Goal: Transaction & Acquisition: Purchase product/service

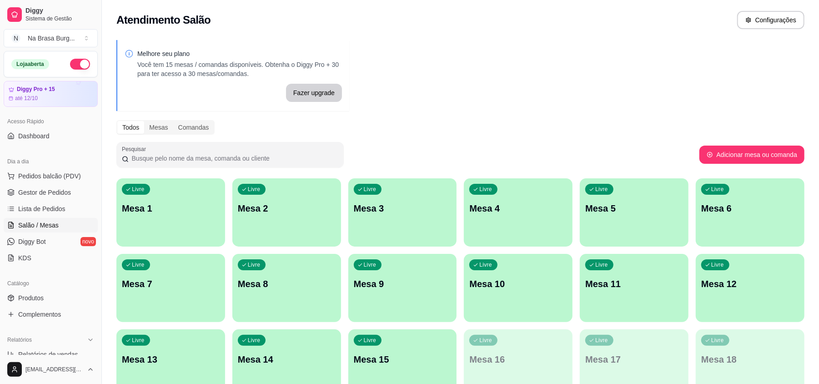
click at [136, 196] on div "Livre Mesa 1" at bounding box center [170, 206] width 109 height 57
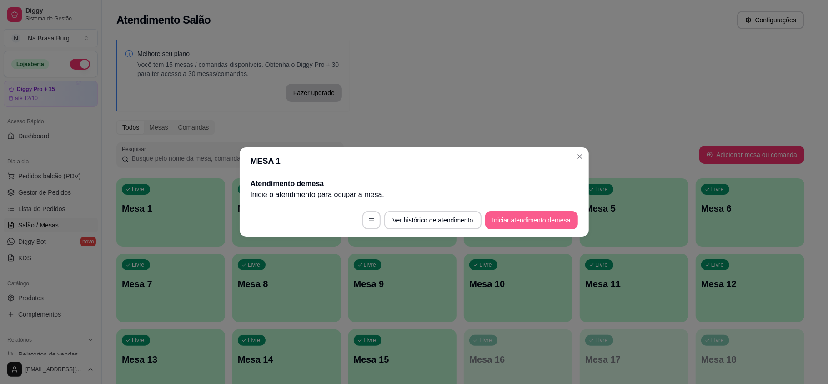
click at [544, 219] on button "Iniciar atendimento de mesa" at bounding box center [531, 220] width 93 height 18
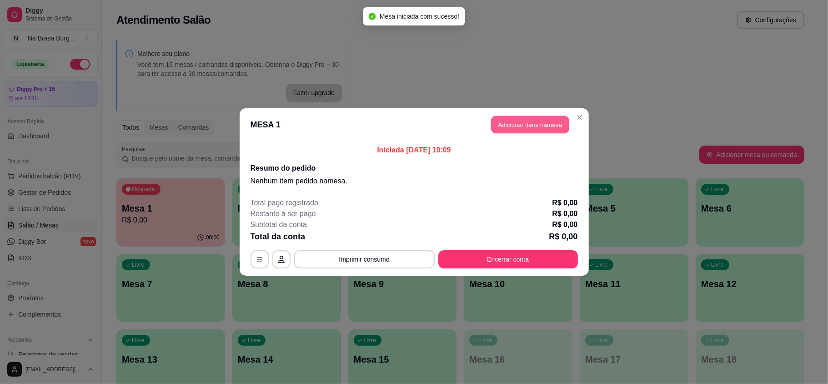
click at [512, 124] on button "Adicionar itens na mesa" at bounding box center [530, 125] width 78 height 18
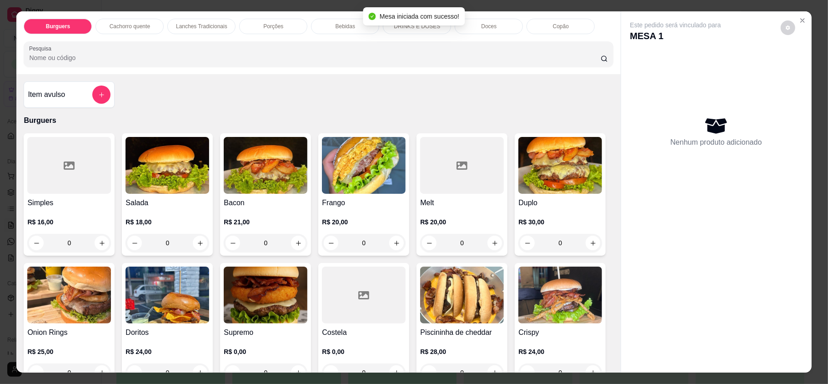
click at [208, 30] on p "Lanches Tradicionais" at bounding box center [201, 26] width 51 height 7
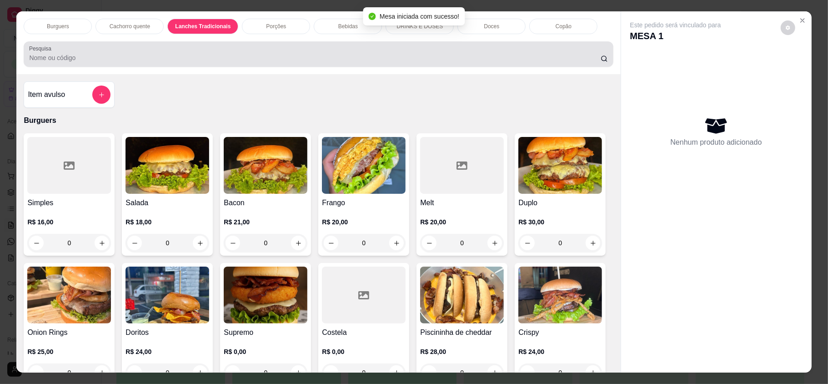
scroll to position [17, 0]
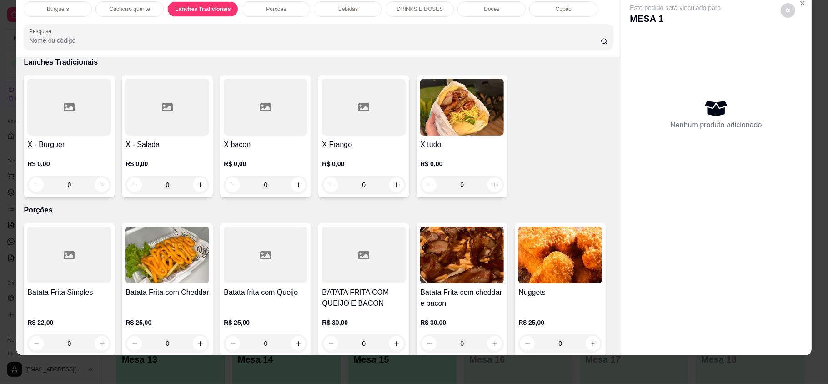
click at [37, 11] on div "Burguers" at bounding box center [58, 8] width 68 height 15
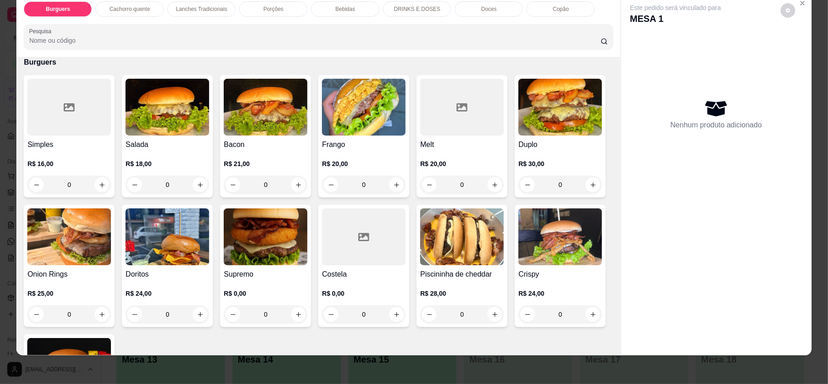
click at [99, 182] on div "0" at bounding box center [69, 185] width 84 height 18
click at [225, 142] on h4 "Bacon" at bounding box center [266, 144] width 84 height 11
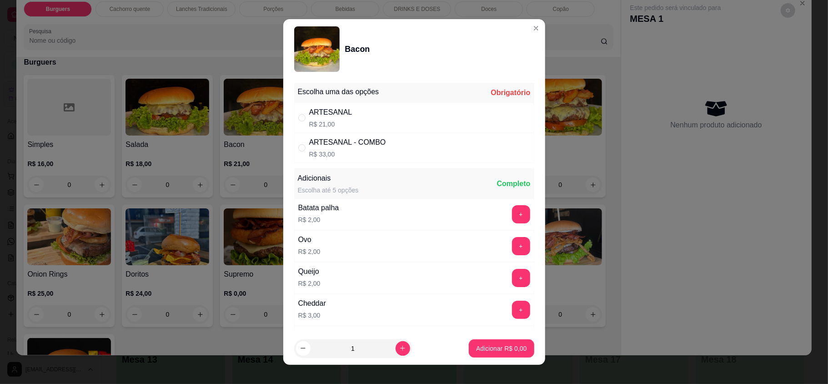
click at [323, 121] on p "R$ 21,00" at bounding box center [330, 124] width 43 height 9
radio input "true"
click at [465, 352] on button "Adicionar R$ 21,00" at bounding box center [499, 348] width 69 height 18
type input "1"
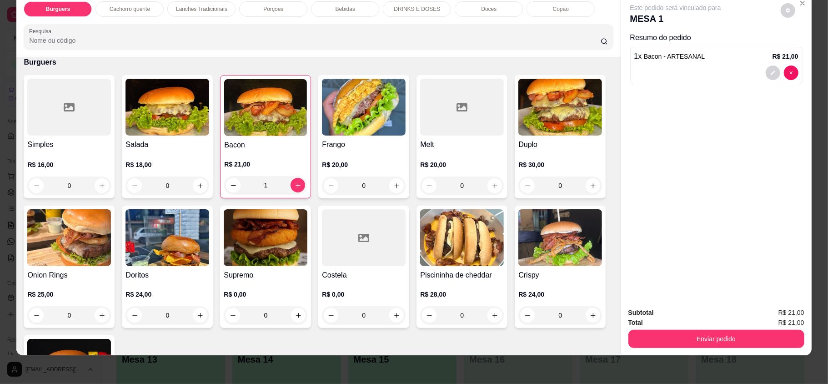
click at [190, 7] on p "Lanches Tradicionais" at bounding box center [201, 8] width 51 height 7
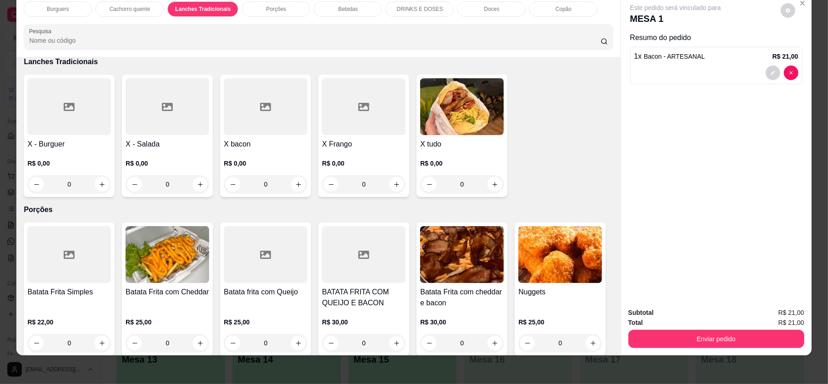
click at [201, 184] on div "0" at bounding box center [168, 184] width 84 height 18
click at [353, 117] on div "TRADICIONAL R$ 16,00" at bounding box center [414, 118] width 240 height 30
radio input "true"
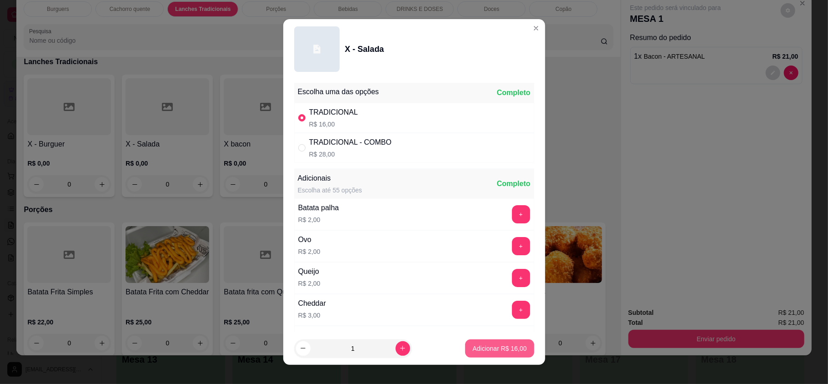
click at [466, 340] on button "Adicionar R$ 16,00" at bounding box center [499, 348] width 69 height 18
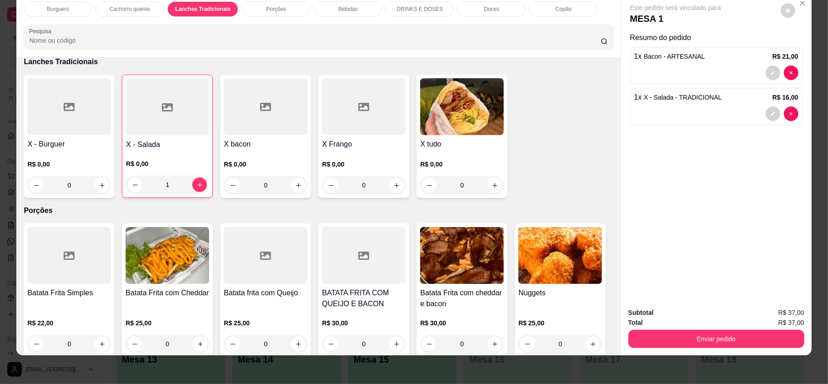
type input "1"
click at [726, 339] on button "Enviar pedido" at bounding box center [716, 339] width 176 height 18
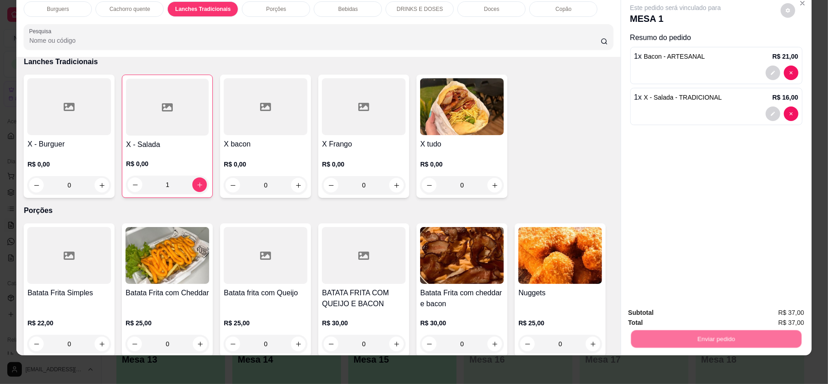
click at [698, 315] on button "Não registrar e enviar pedido" at bounding box center [685, 315] width 95 height 17
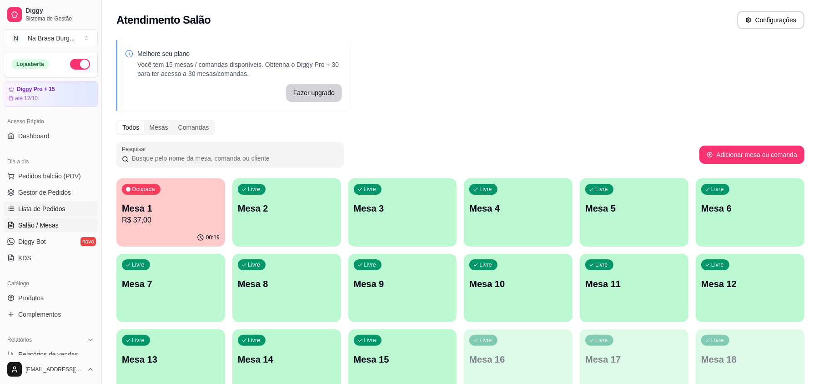
click at [49, 211] on span "Lista de Pedidos" at bounding box center [41, 208] width 47 height 9
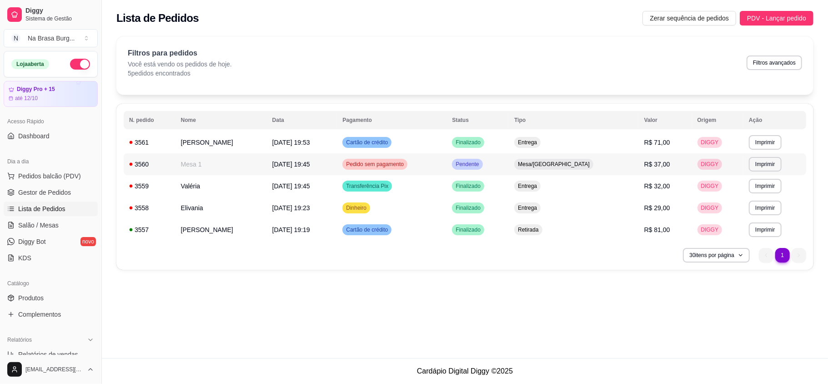
click at [332, 166] on td "[DATE] 19:45" at bounding box center [302, 164] width 70 height 22
click at [246, 188] on td "Valéria" at bounding box center [221, 186] width 91 height 22
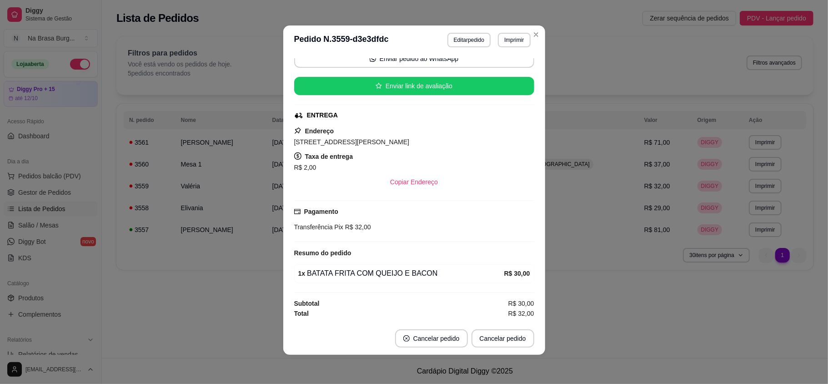
scroll to position [76, 0]
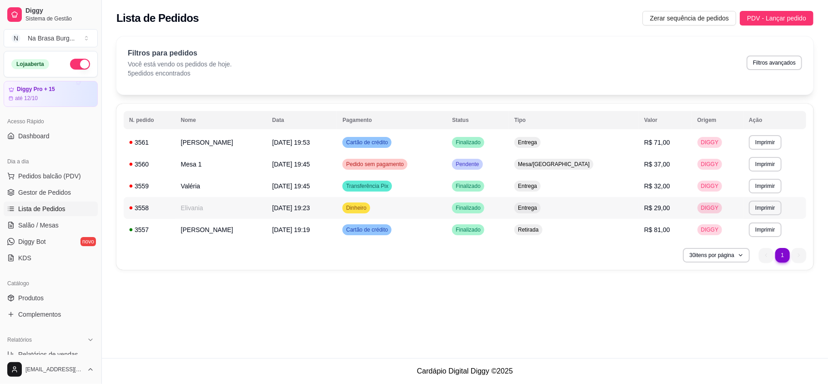
click at [222, 199] on td "Elivania" at bounding box center [221, 208] width 91 height 22
click at [288, 237] on td "[DATE] 19:19" at bounding box center [302, 230] width 70 height 22
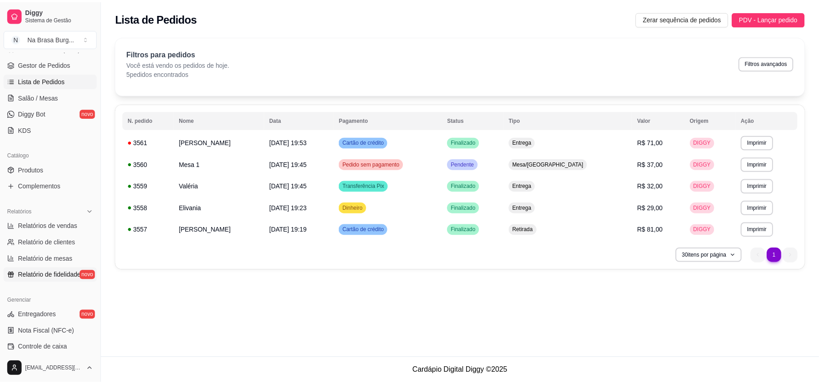
scroll to position [182, 0]
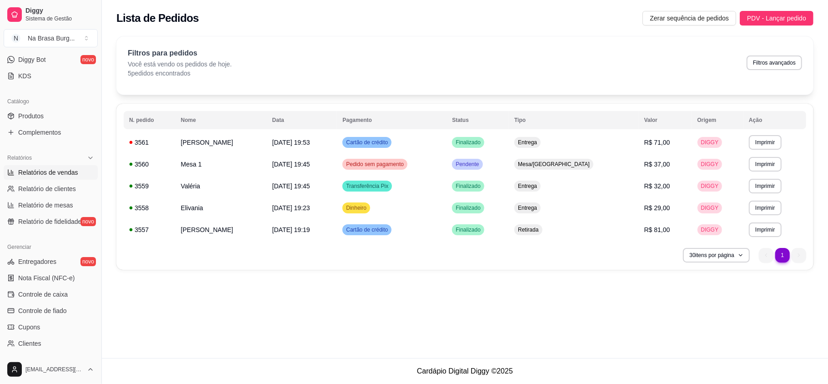
click at [55, 168] on span "Relatórios de vendas" at bounding box center [48, 172] width 60 height 9
select select "ALL"
select select "0"
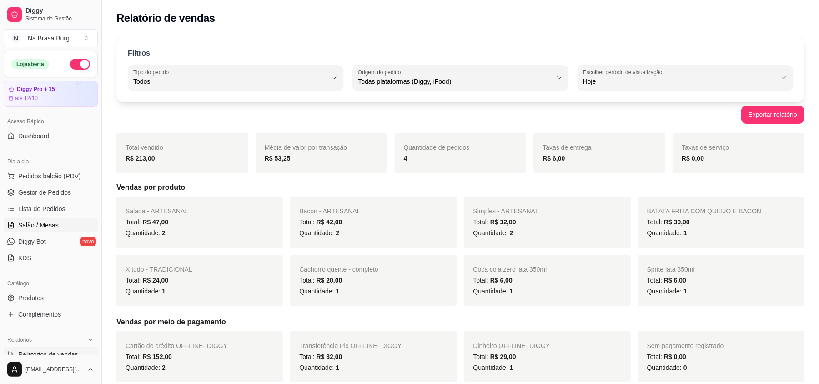
click at [51, 226] on span "Salão / Mesas" at bounding box center [38, 225] width 40 height 9
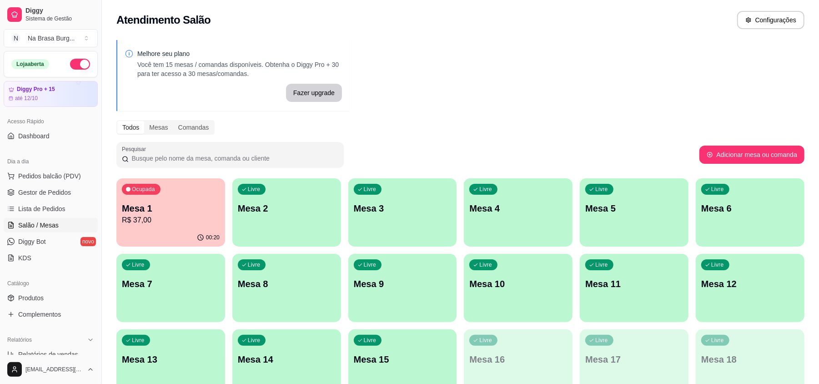
click at [171, 199] on div "Ocupada Mesa 1 R$ 37,00" at bounding box center [170, 203] width 109 height 50
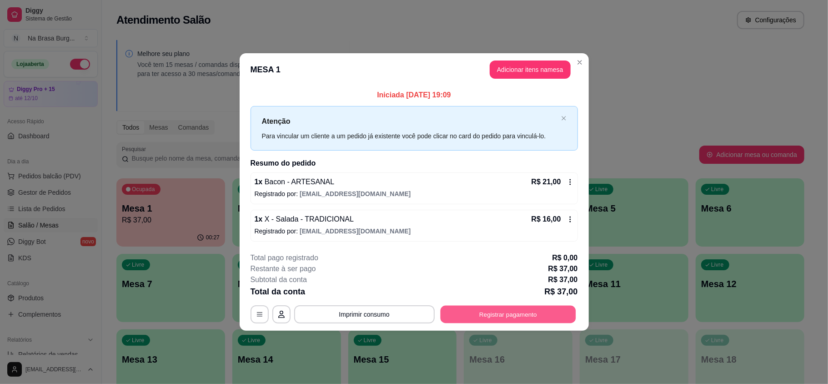
click at [494, 310] on button "Registrar pagamento" at bounding box center [508, 314] width 136 height 18
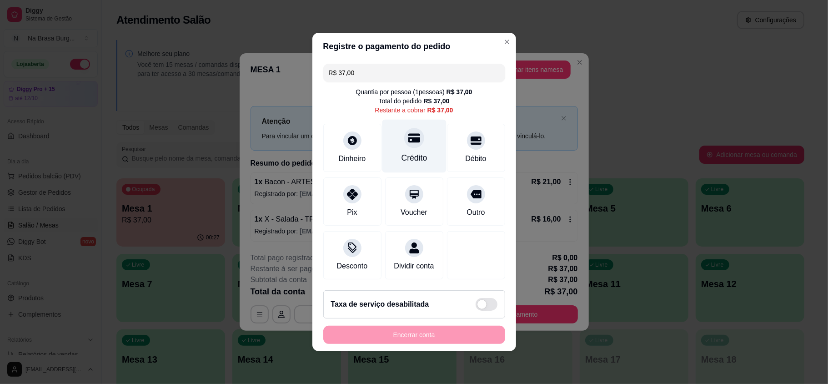
click at [412, 152] on div "Crédito" at bounding box center [414, 158] width 26 height 12
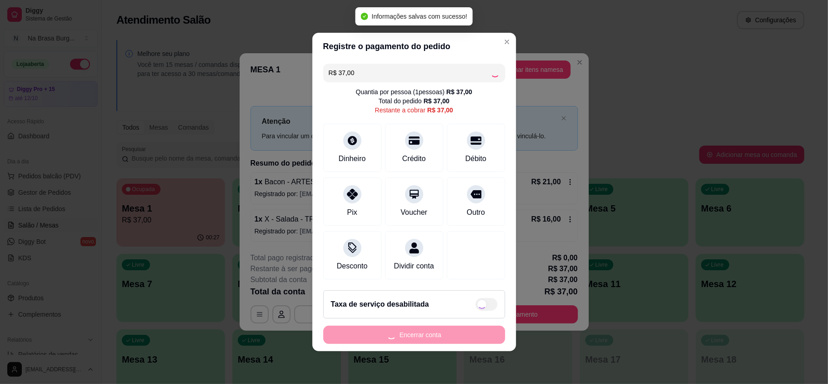
type input "R$ 0,00"
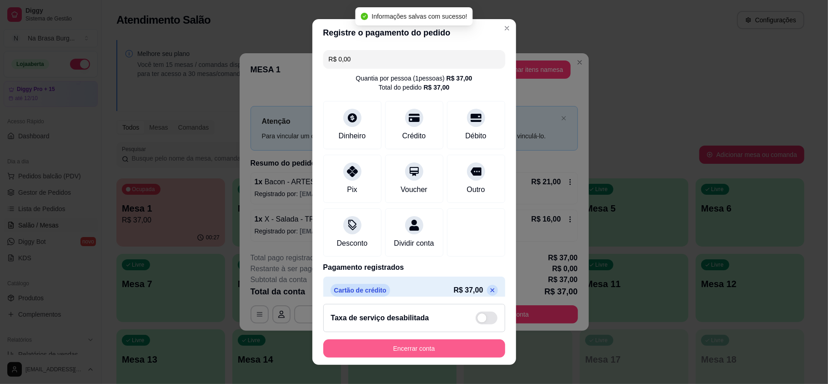
click at [446, 340] on button "Encerrar conta" at bounding box center [414, 348] width 182 height 18
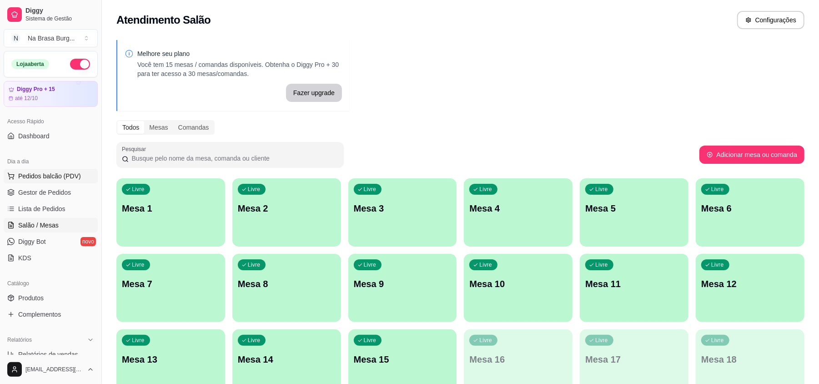
click at [40, 178] on span "Pedidos balcão (PDV)" at bounding box center [49, 175] width 63 height 9
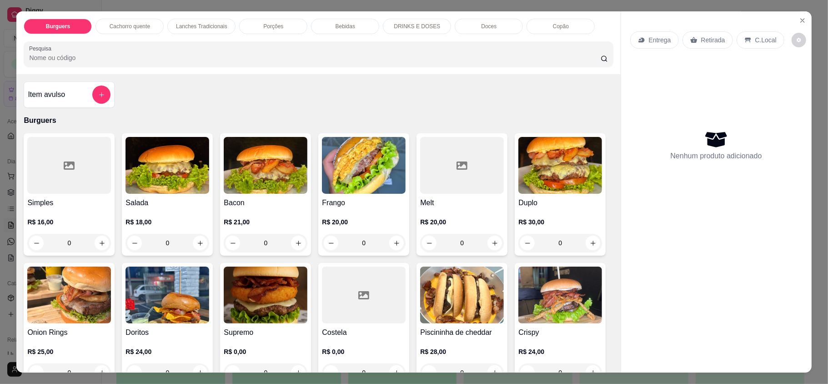
click at [336, 25] on p "Bebidas" at bounding box center [346, 26] width 20 height 7
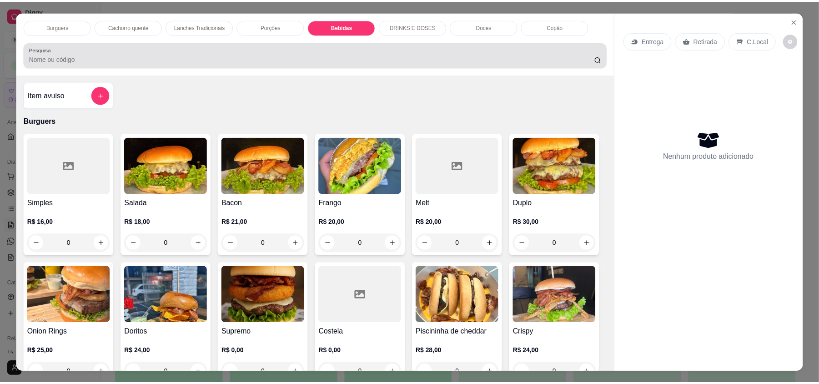
scroll to position [17, 0]
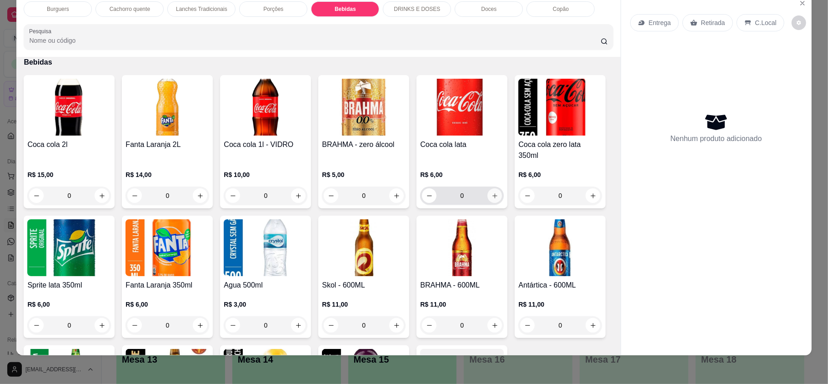
click at [490, 188] on button "increase-product-quantity" at bounding box center [494, 195] width 15 height 15
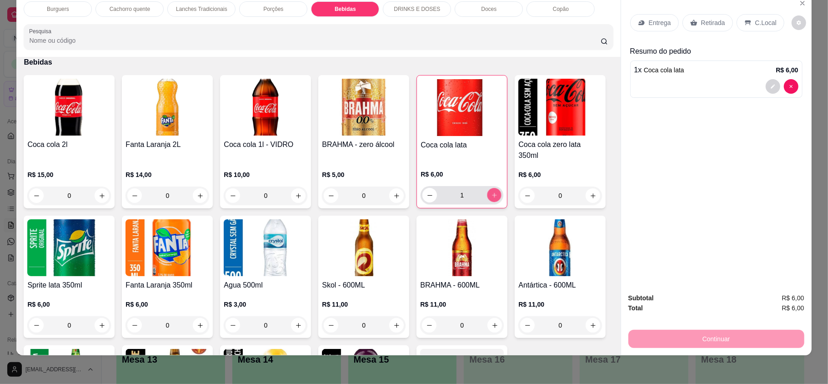
click at [491, 192] on icon "increase-product-quantity" at bounding box center [494, 195] width 7 height 7
type input "3"
click at [708, 22] on p "Retirada" at bounding box center [713, 22] width 24 height 9
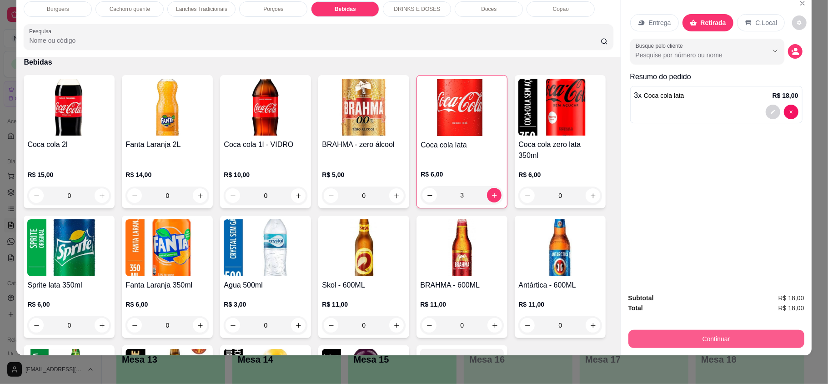
click at [728, 330] on button "Continuar" at bounding box center [716, 339] width 176 height 18
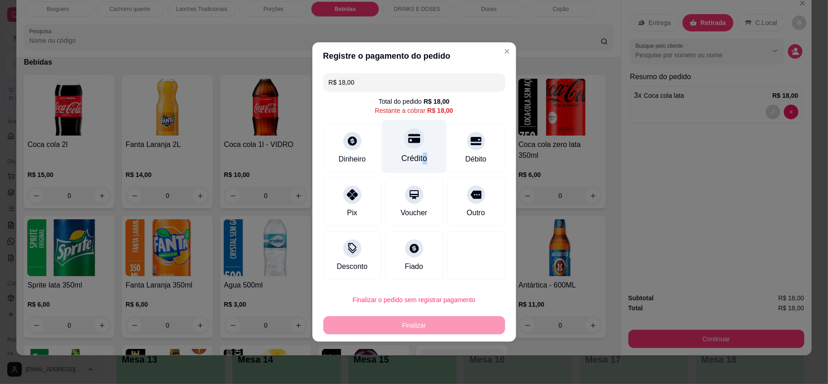
click at [421, 151] on div "Crédito" at bounding box center [414, 146] width 64 height 53
type input "R$ 0,00"
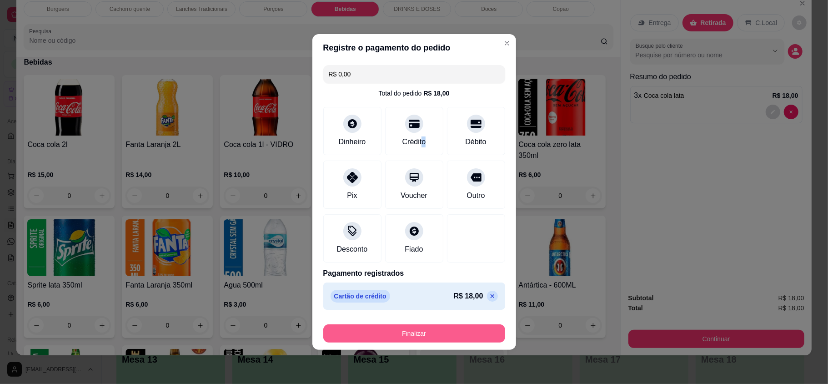
click at [433, 332] on button "Finalizar" at bounding box center [414, 333] width 182 height 18
